Goal: Check status: Check status

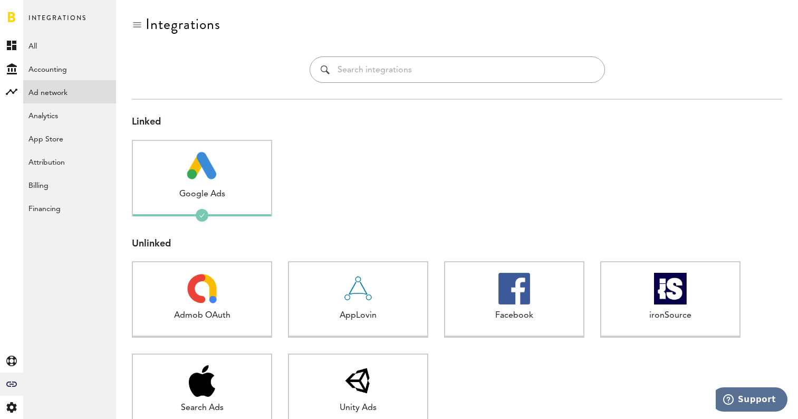
click at [9, 12] on link at bounding box center [11, 17] width 7 height 11
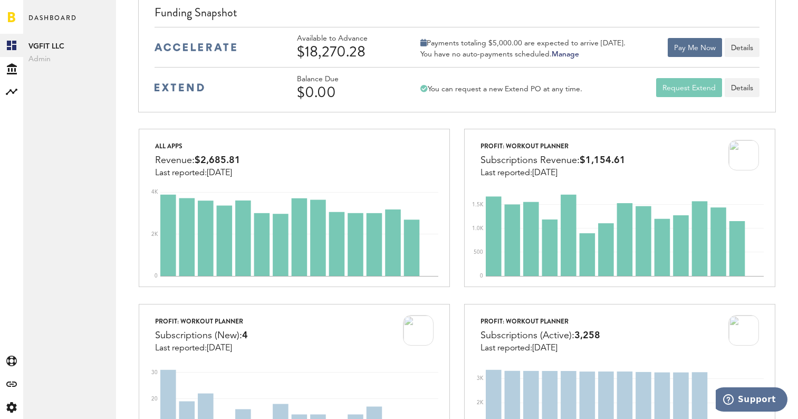
scroll to position [100, 0]
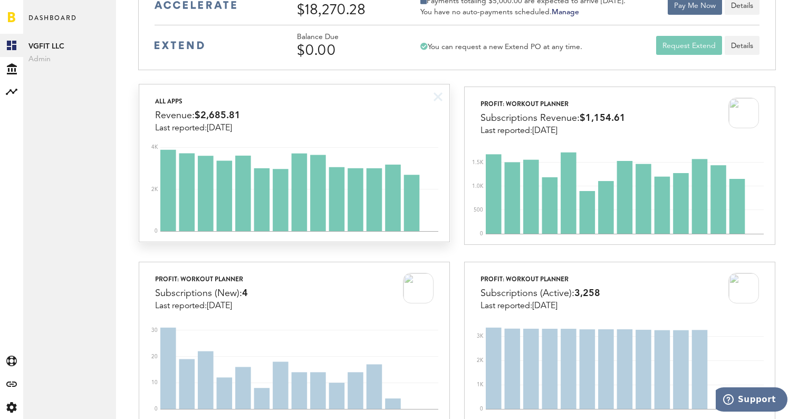
click at [250, 120] on div "All apps Revenue: $2,685.81 Last reported: [DATE]" at bounding box center [294, 108] width 310 height 49
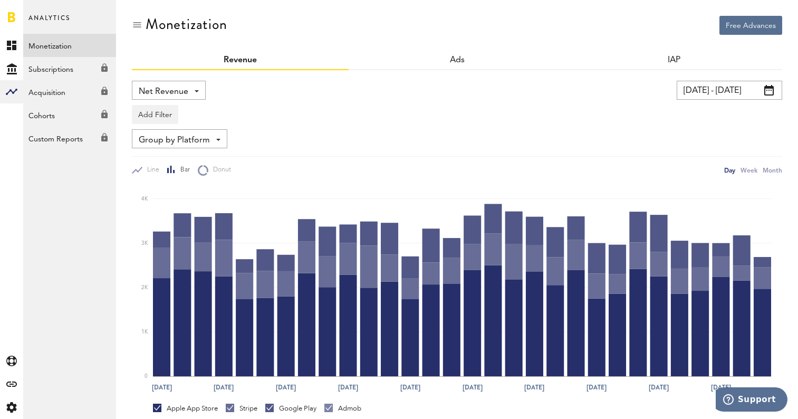
click at [699, 89] on input "[DATE] - [DATE]" at bounding box center [728, 90] width 105 height 19
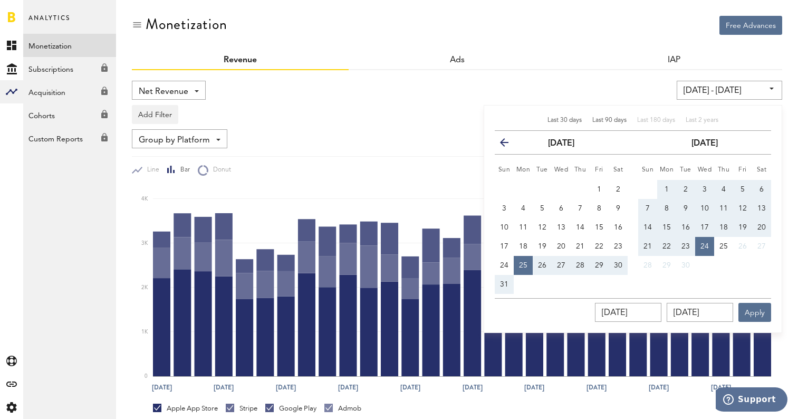
click at [617, 120] on span "Last 90 days" at bounding box center [609, 120] width 34 height 6
type input "[DATE] - [DATE]"
type input "[DATE]"
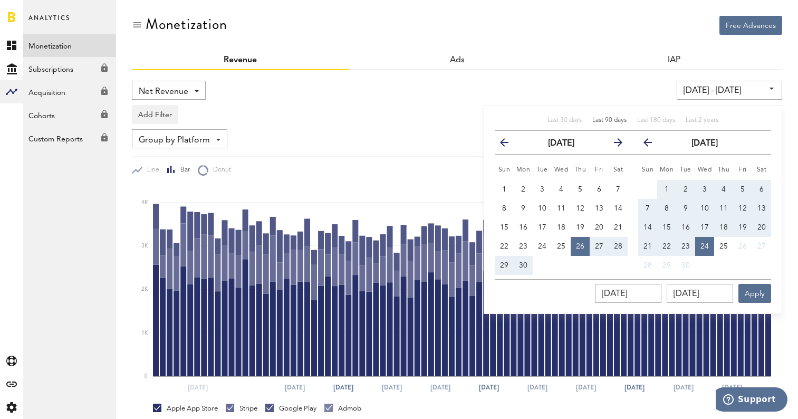
click at [633, 76] on div "Net Revenue Net Revenue Gross Revenue Profit [DATE] - [DATE] Last 30 days Last …" at bounding box center [457, 313] width 650 height 486
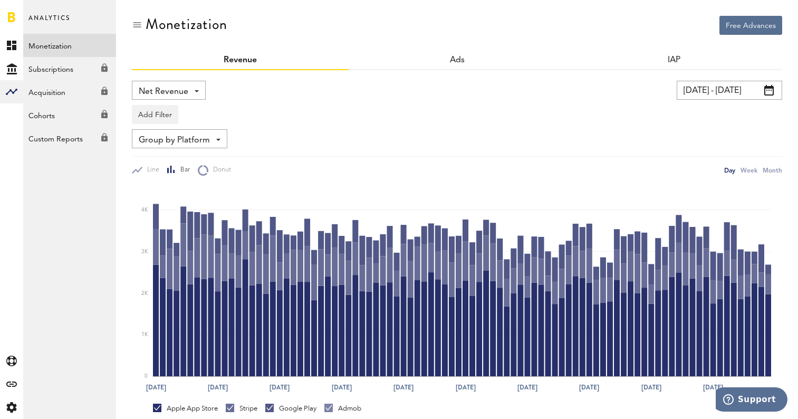
click at [554, 24] on div "Monetization" at bounding box center [457, 33] width 650 height 35
drag, startPoint x: 797, startPoint y: -75, endPoint x: 554, endPoint y: 43, distance: 269.8
click at [554, 43] on div "Free Advances Monetization Revenue Ads IAP Net Revenue Net Revenue Gross Revenu…" at bounding box center [457, 286] width 682 height 572
click at [554, 43] on div "Monetization" at bounding box center [457, 33] width 650 height 35
click at [633, 26] on div "Monetization" at bounding box center [457, 33] width 650 height 35
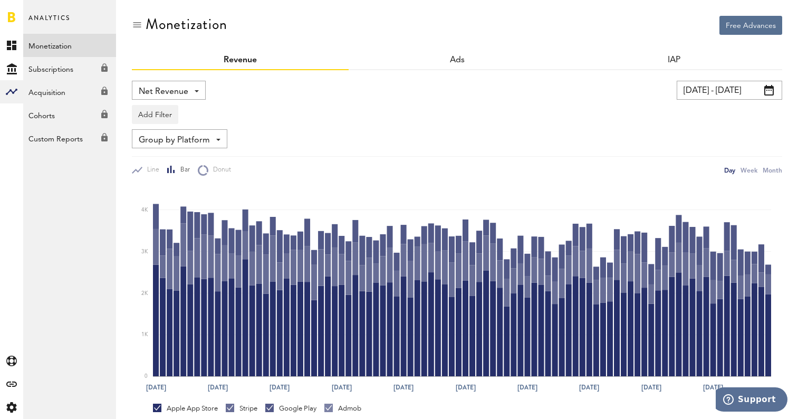
click at [425, 98] on div "Net Revenue Net Revenue Gross Revenue Profit" at bounding box center [287, 90] width 310 height 19
click at [526, 27] on div "Monetization" at bounding box center [457, 33] width 650 height 35
click at [539, 32] on div "Monetization" at bounding box center [457, 33] width 650 height 35
click at [377, 24] on div "Monetization" at bounding box center [457, 33] width 650 height 35
click at [14, 17] on link at bounding box center [11, 17] width 7 height 11
